Goal: Entertainment & Leisure: Consume media (video, audio)

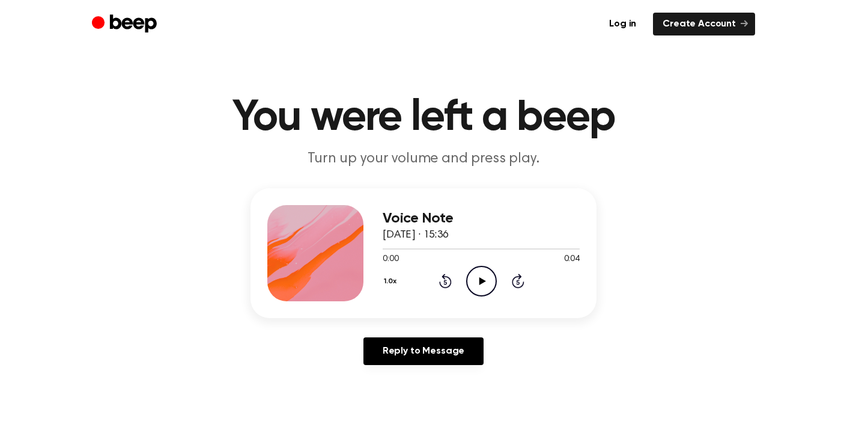
click at [475, 272] on icon "Play Audio" at bounding box center [481, 281] width 31 height 31
click at [479, 278] on icon at bounding box center [481, 281] width 5 height 8
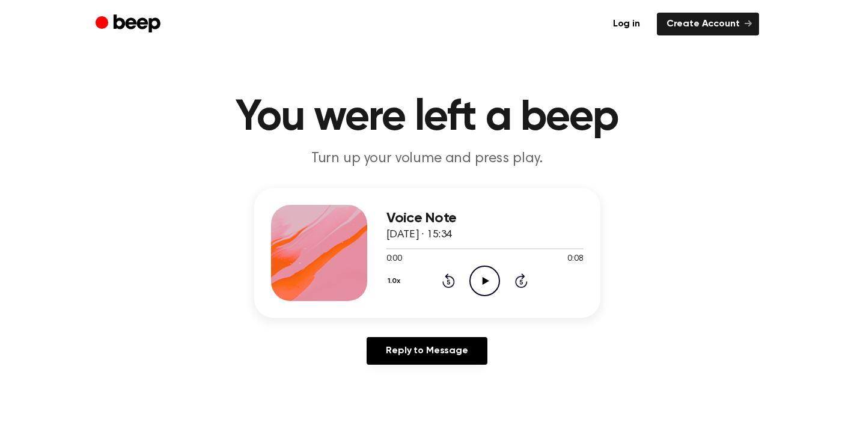
click at [480, 276] on icon "Play Audio" at bounding box center [484, 281] width 31 height 31
click at [478, 278] on icon "Pause Audio" at bounding box center [484, 281] width 31 height 31
